Goal: Complete application form

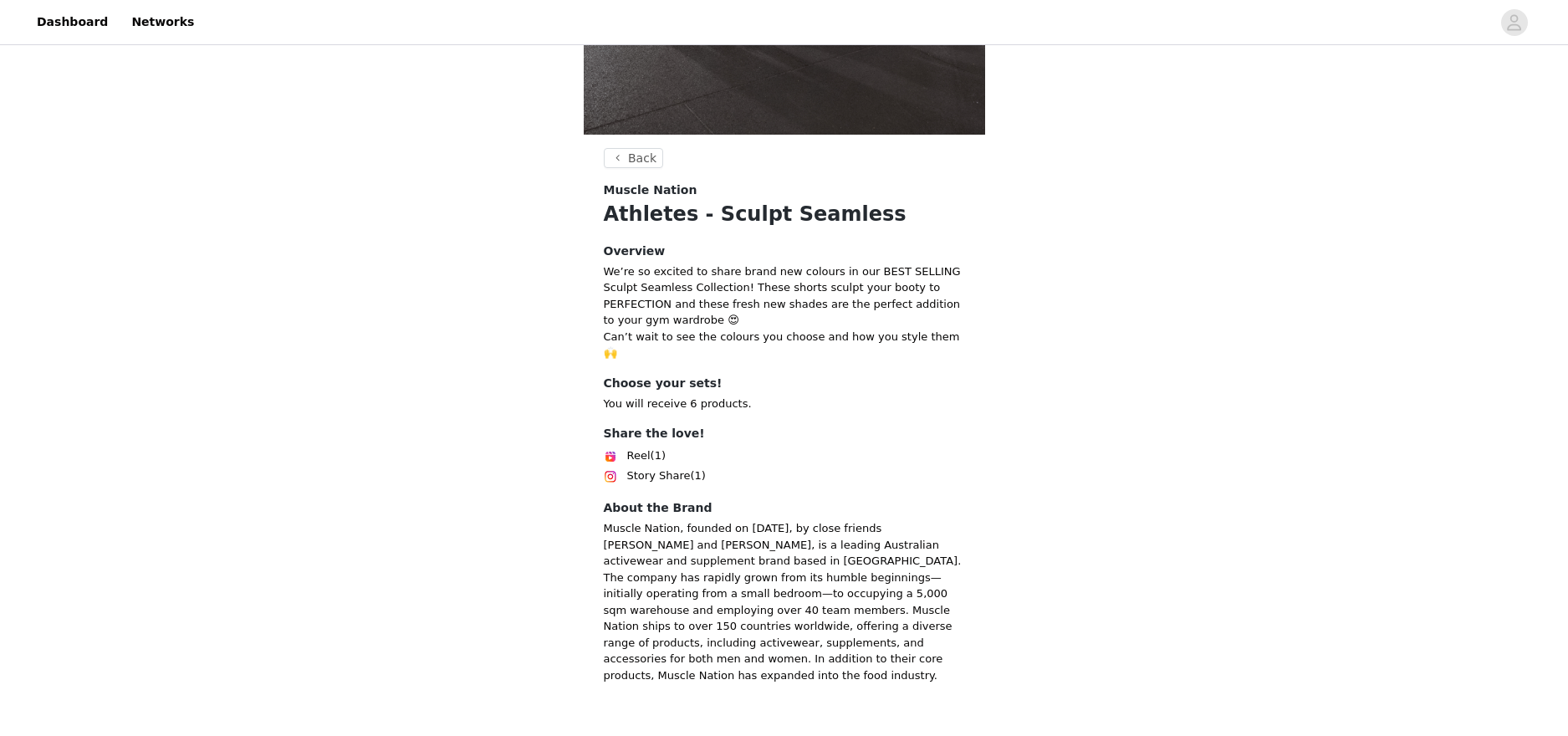
scroll to position [561, 0]
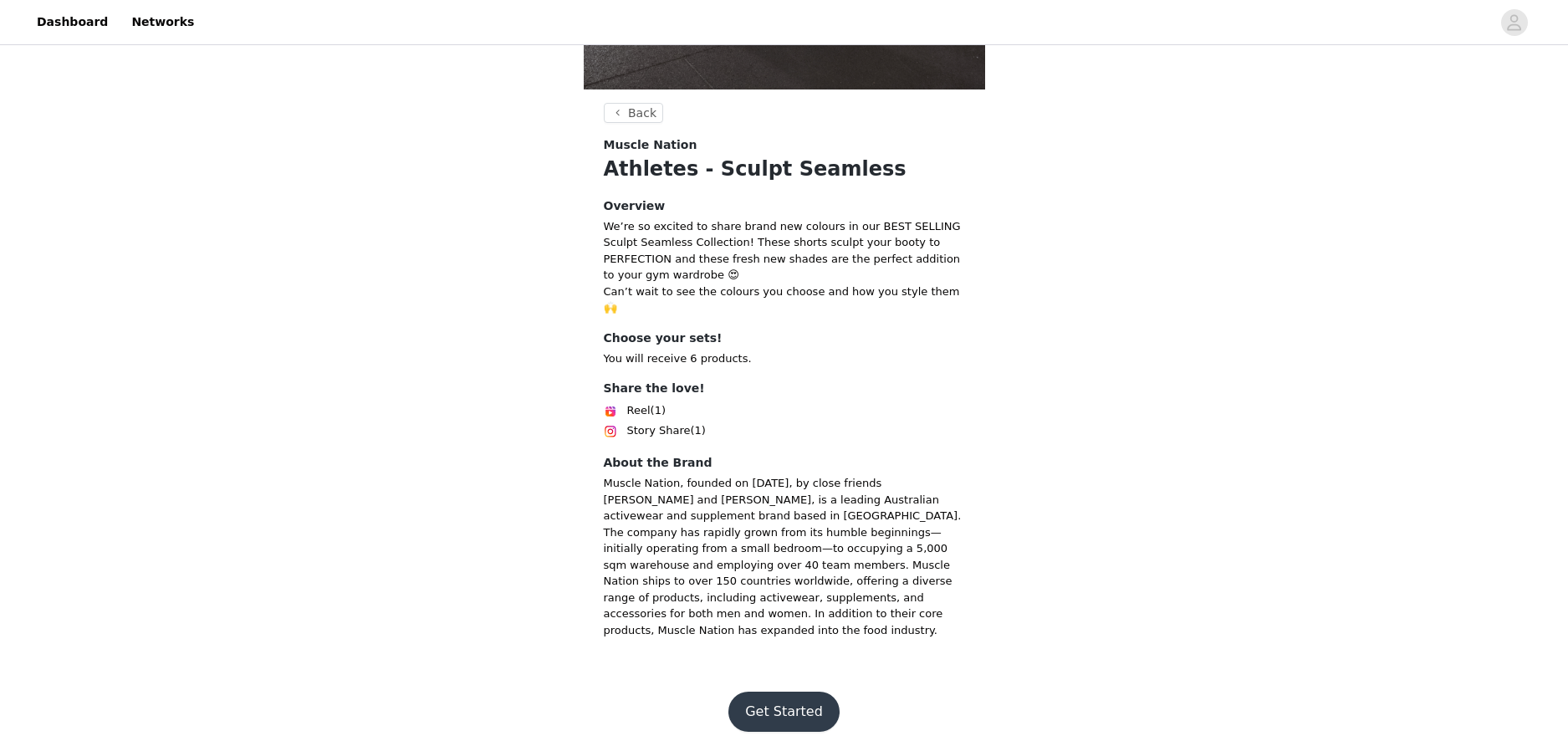
click at [803, 692] on button "Get Started" at bounding box center [784, 712] width 111 height 40
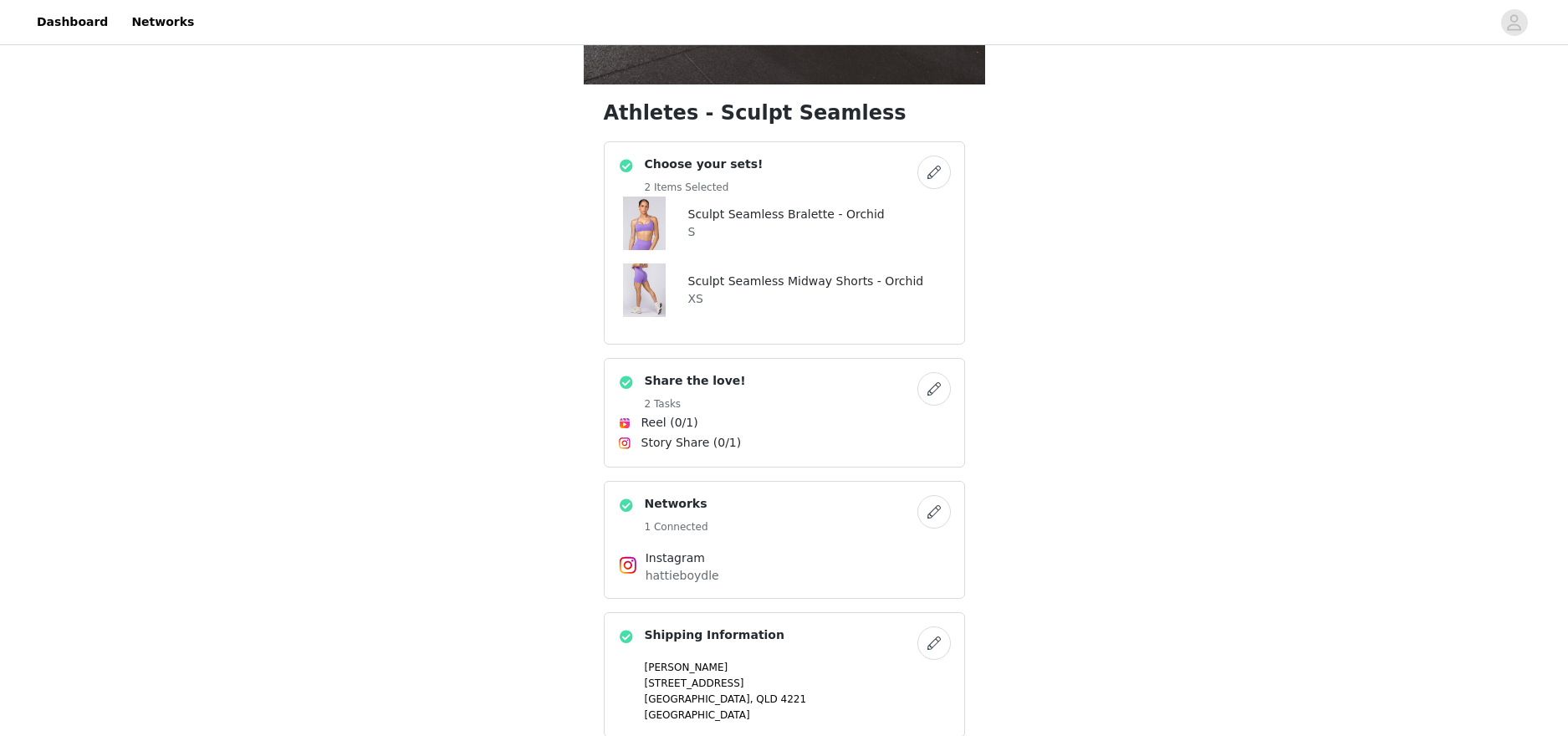
scroll to position [710, 0]
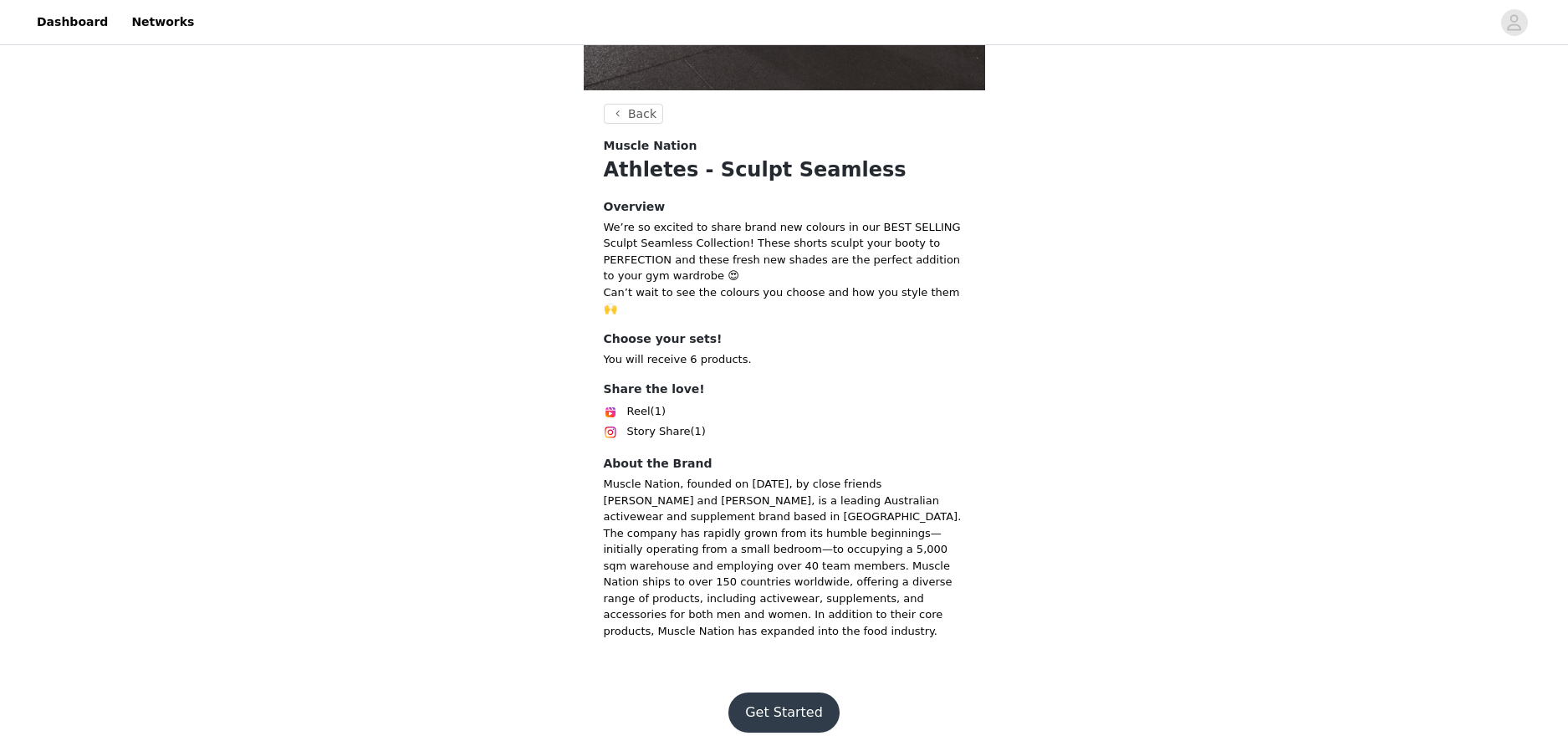
scroll to position [561, 0]
click at [805, 699] on button "Get Started" at bounding box center [784, 712] width 111 height 40
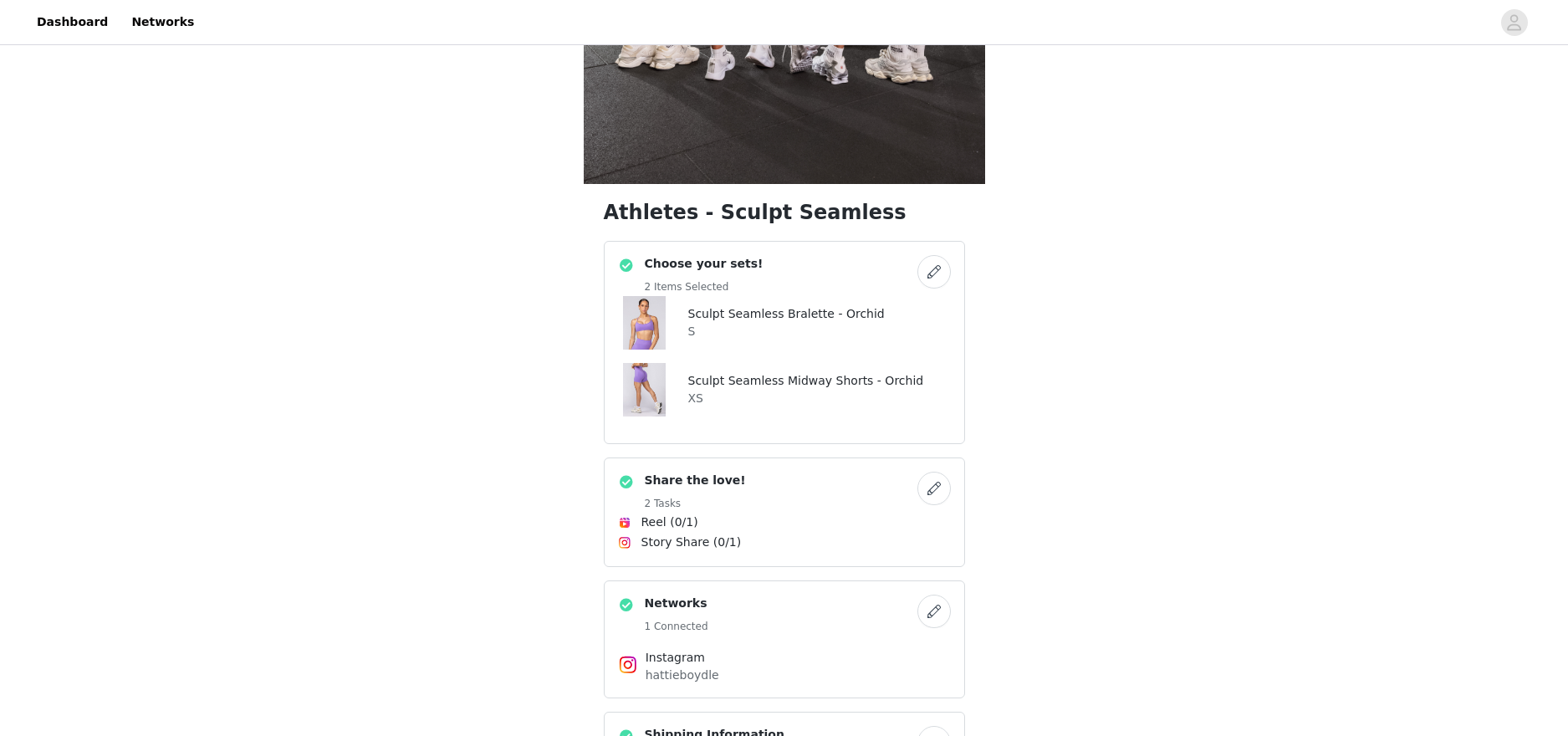
scroll to position [710, 0]
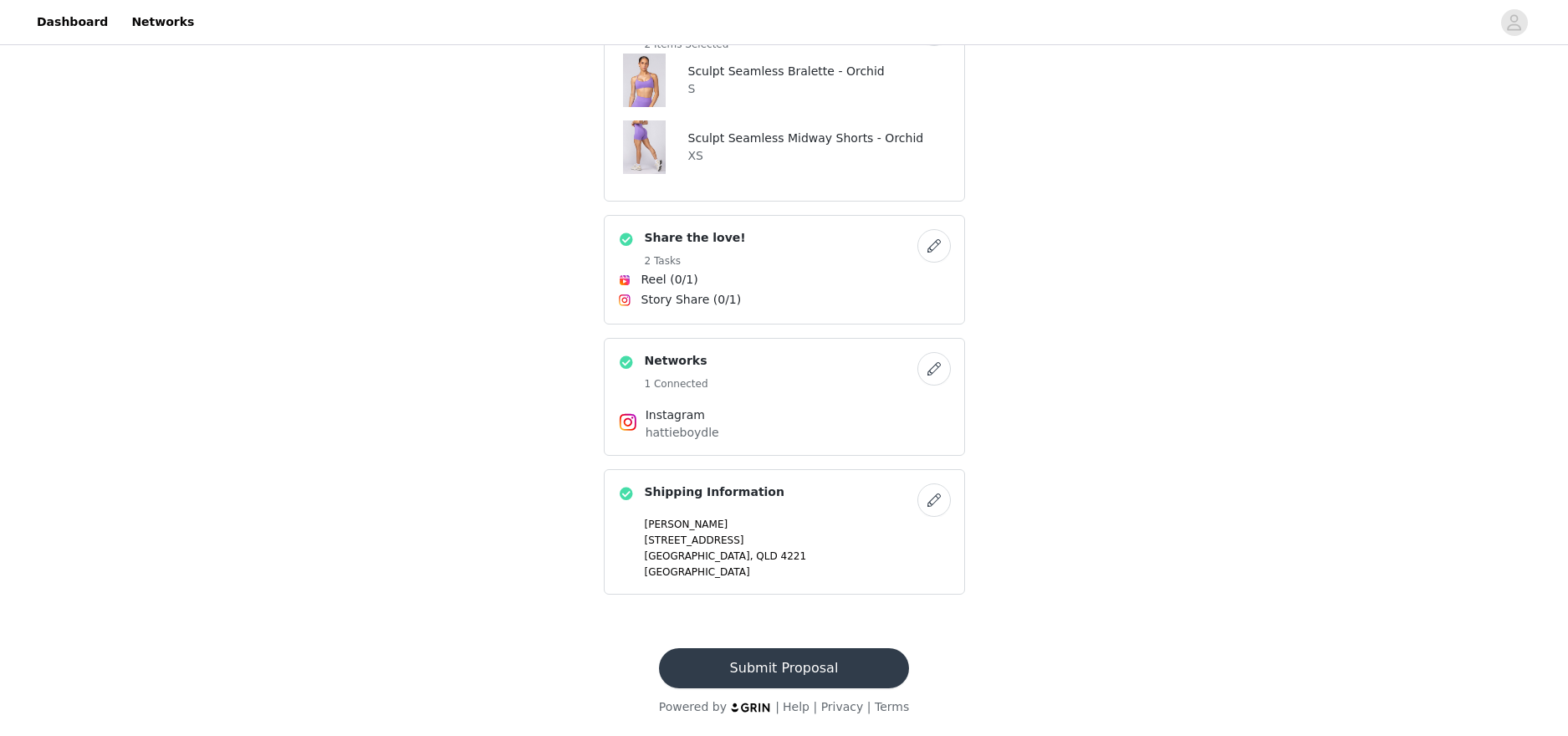
click at [812, 653] on button "Submit Proposal" at bounding box center [784, 668] width 250 height 40
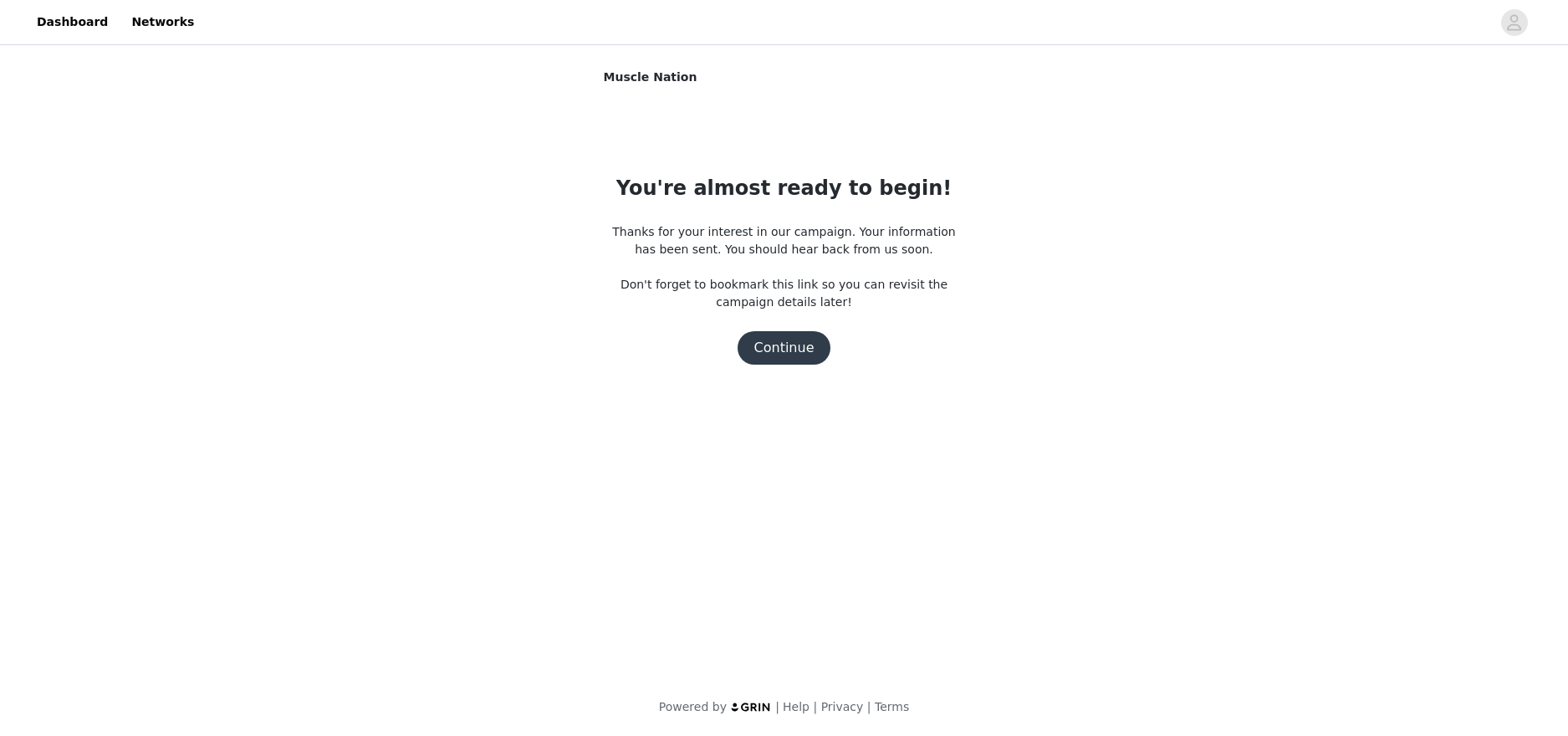
scroll to position [0, 0]
click at [814, 340] on button "Continue" at bounding box center [784, 347] width 93 height 33
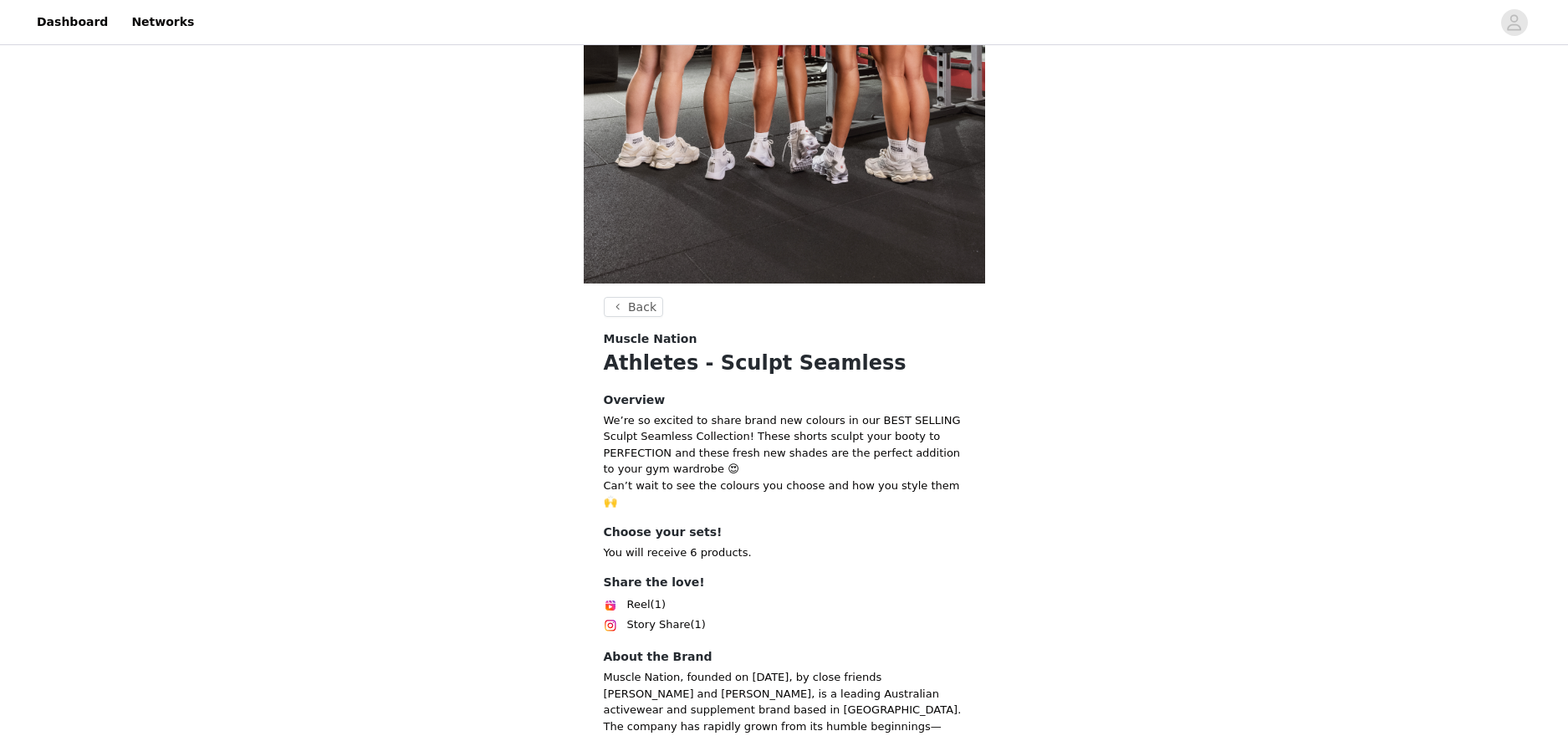
scroll to position [561, 0]
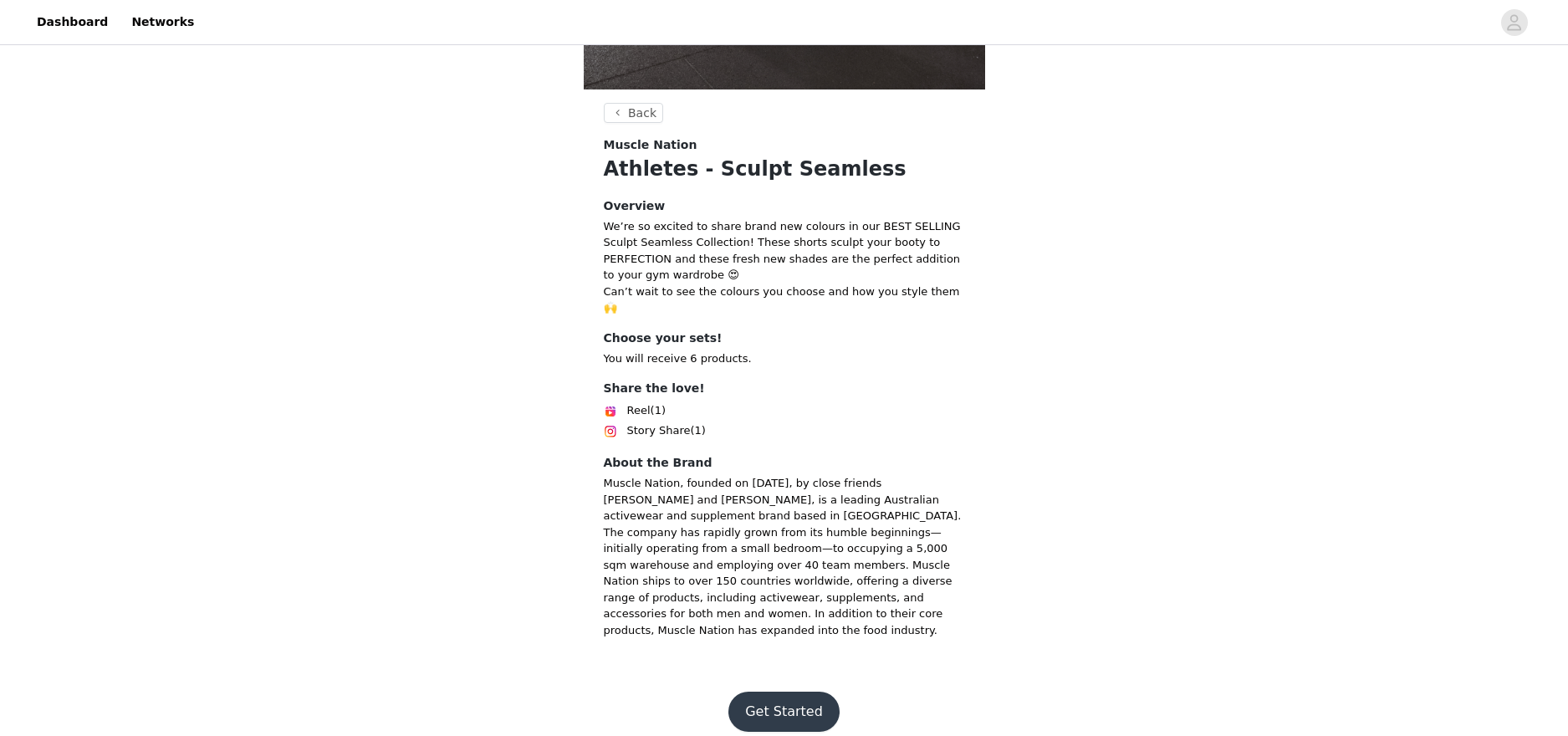
click at [770, 692] on button "Get Started" at bounding box center [784, 712] width 111 height 40
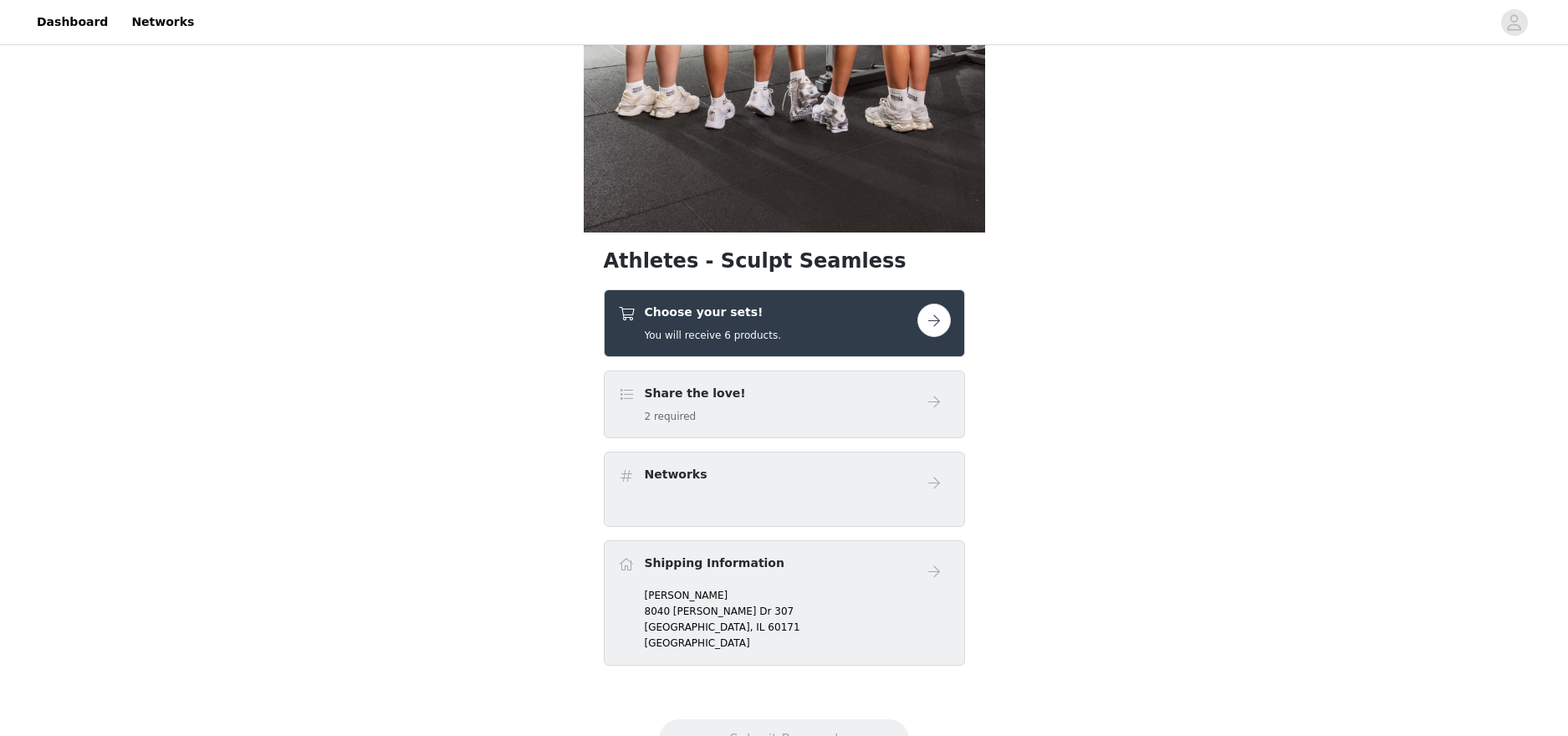
scroll to position [490, 0]
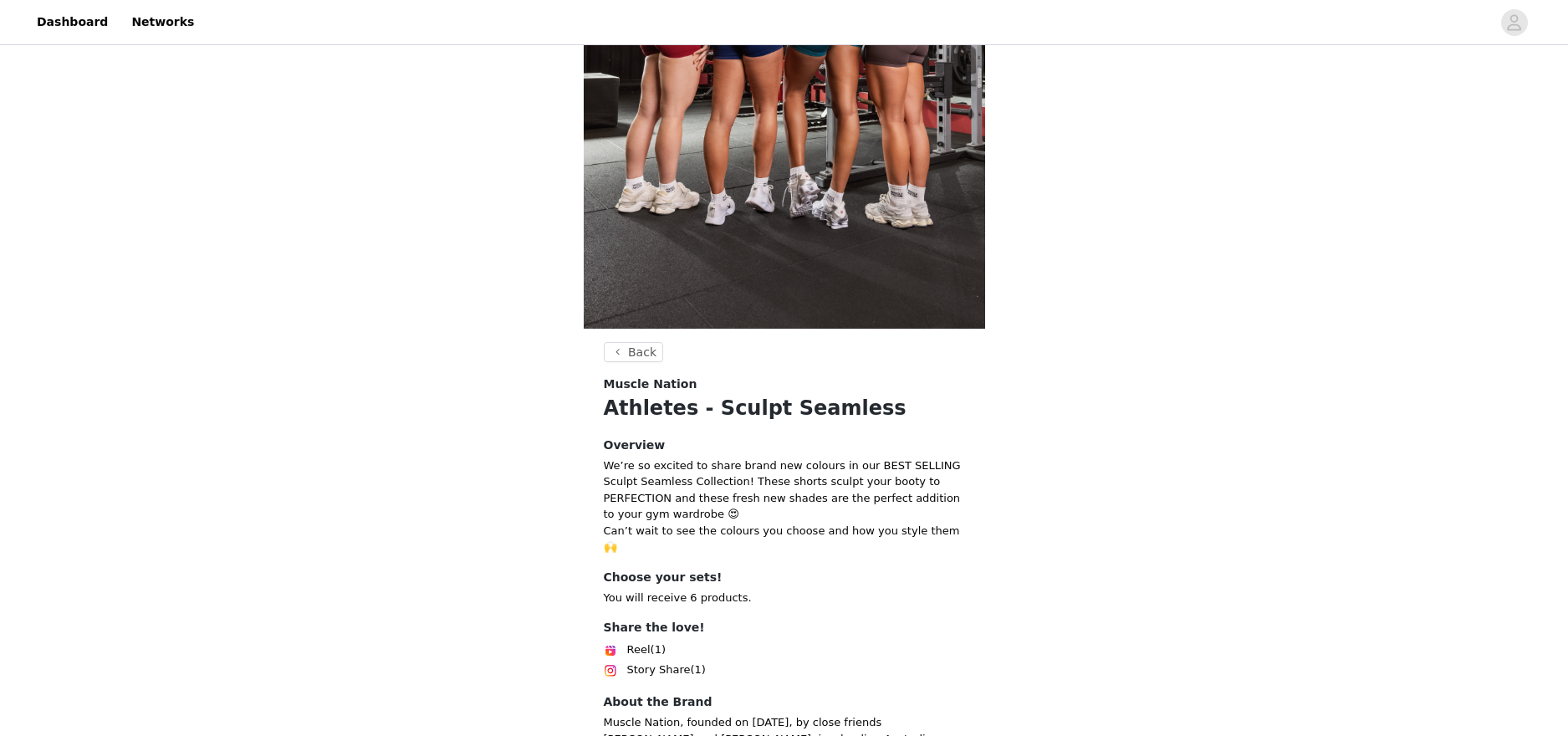
scroll to position [561, 0]
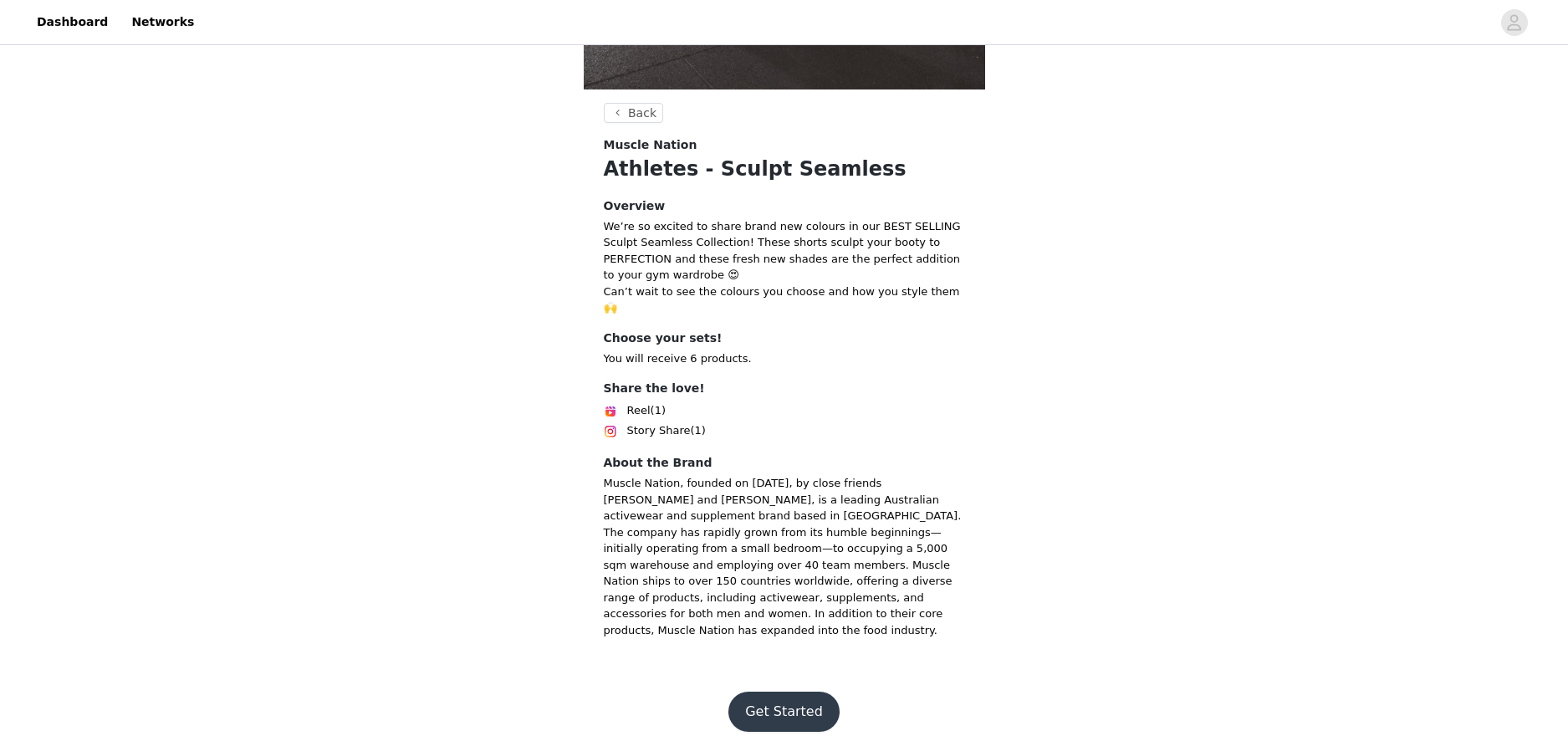
click at [820, 692] on button "Get Started" at bounding box center [784, 712] width 111 height 40
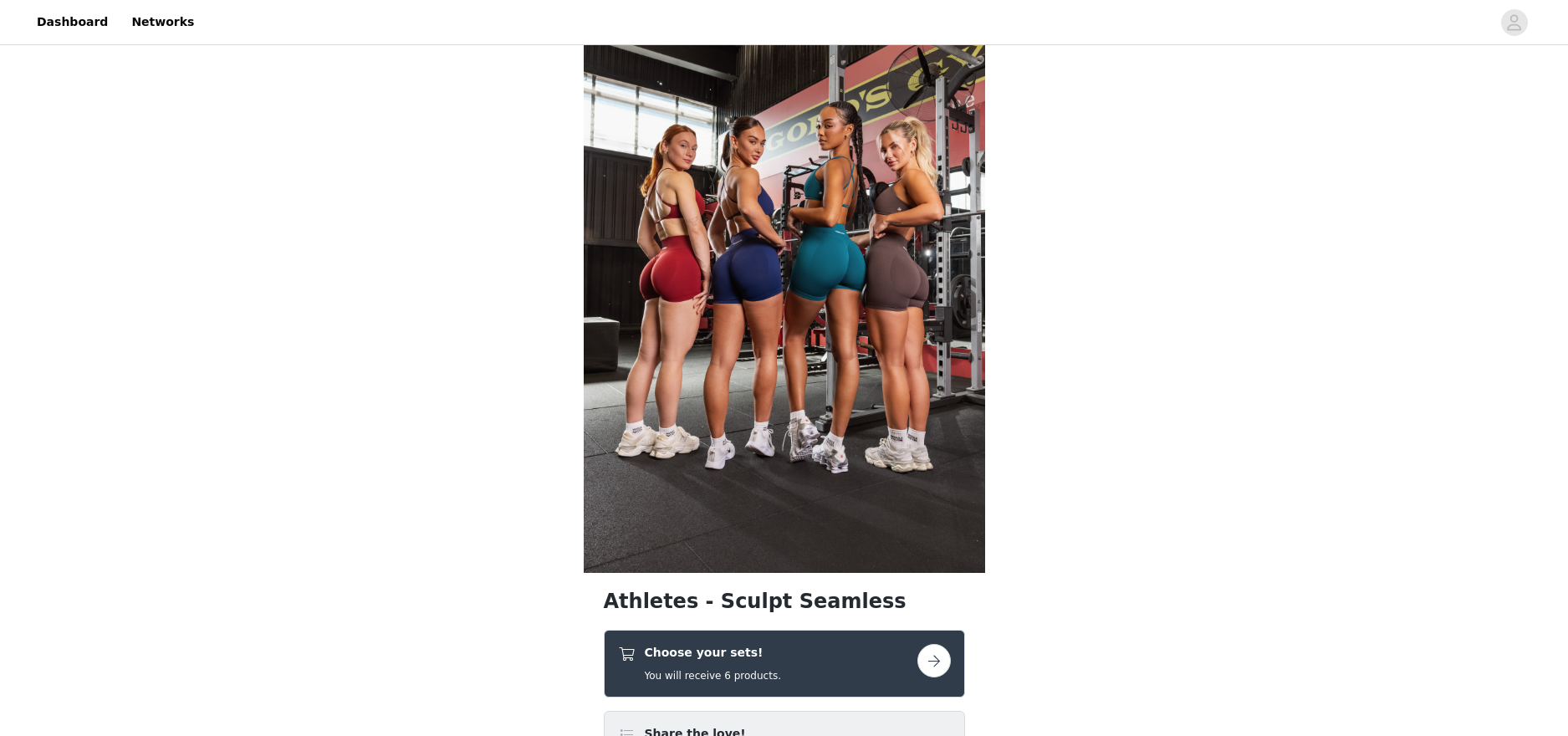
scroll to position [425, 0]
